Goal: Navigation & Orientation: Go to known website

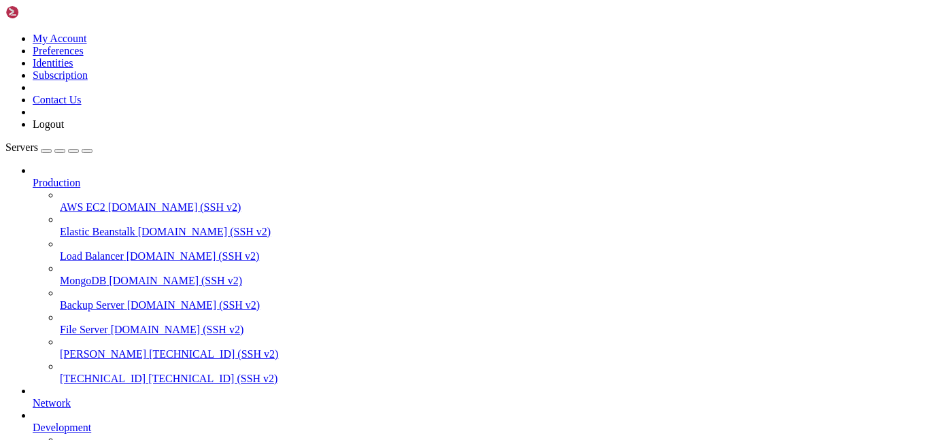
click at [95, 373] on link "[TECHNICAL_ID] [TECHNICAL_ID] (SSH v2)" at bounding box center [491, 379] width 863 height 12
drag, startPoint x: 219, startPoint y: 756, endPoint x: 390, endPoint y: 761, distance: 171.4
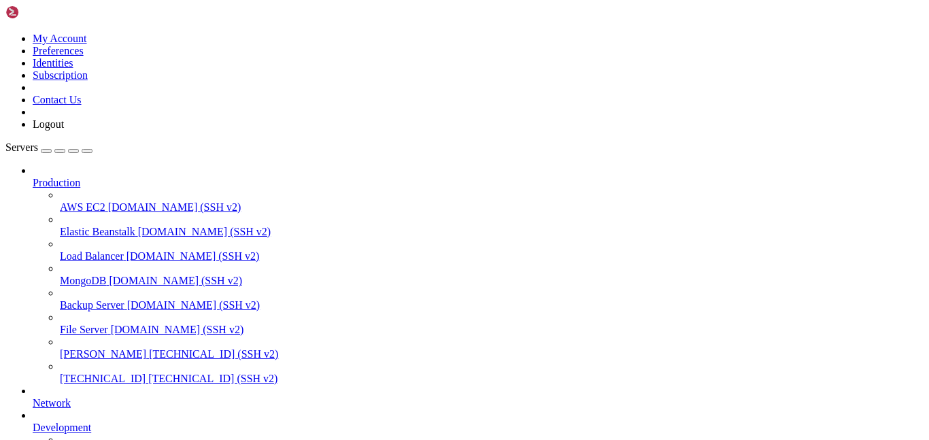
drag, startPoint x: 218, startPoint y: 755, endPoint x: 394, endPoint y: 755, distance: 176.1
